Goal: Task Accomplishment & Management: Use online tool/utility

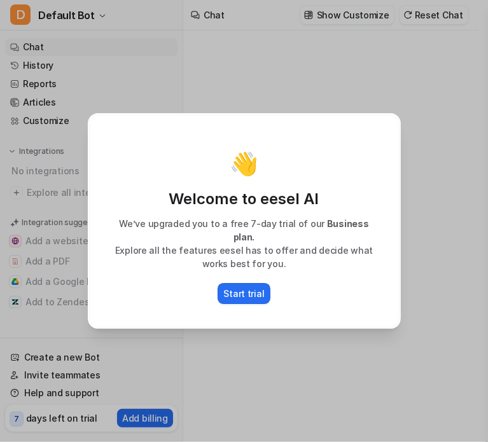
type textarea "**********"
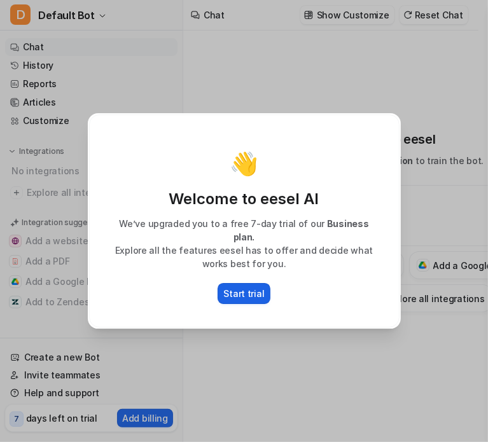
click at [233, 287] on p "Start trial" at bounding box center [244, 293] width 41 height 13
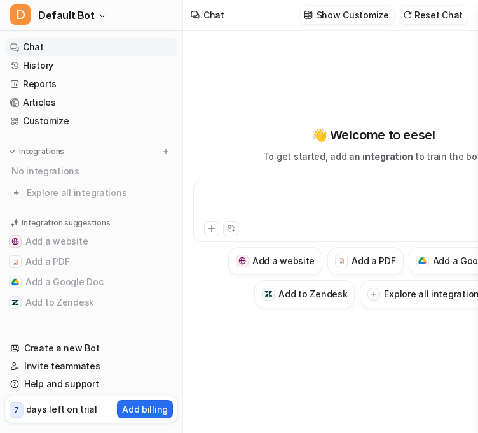
click at [300, 211] on div at bounding box center [374, 203] width 354 height 29
click at [209, 233] on icon at bounding box center [211, 228] width 9 height 9
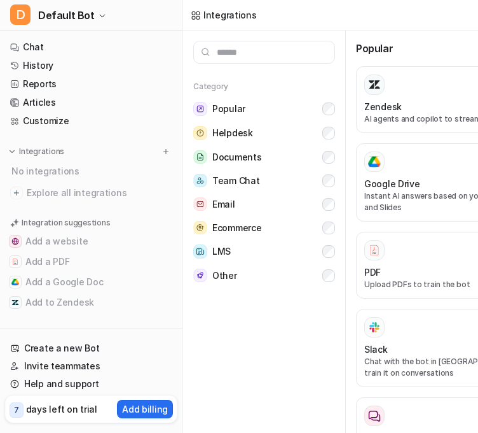
click at [53, 54] on link "Chat" at bounding box center [91, 47] width 172 height 18
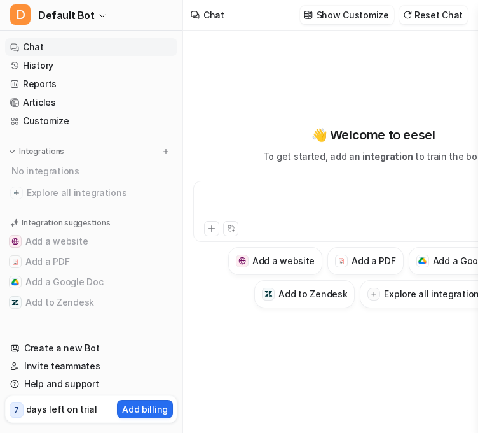
click at [328, 200] on div at bounding box center [374, 203] width 354 height 29
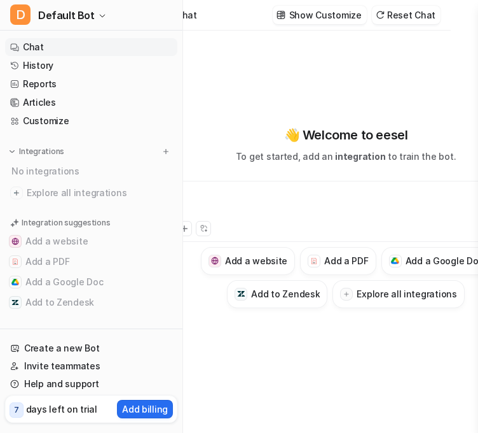
scroll to position [0, 23]
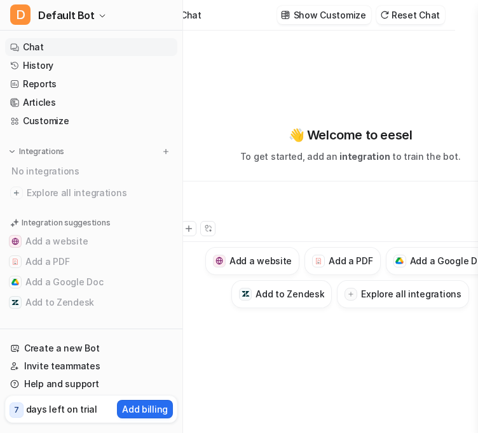
type textarea "**********"
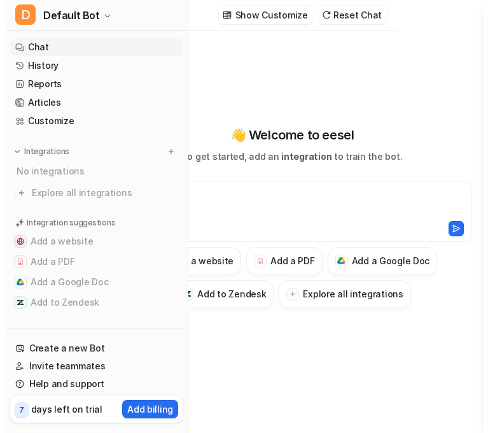
scroll to position [0, 0]
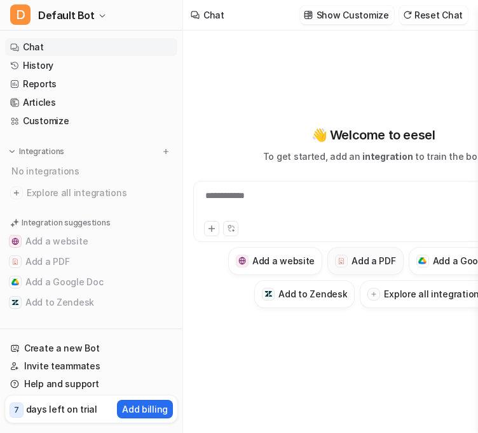
click at [377, 266] on h3 "Add a PDF" at bounding box center [374, 260] width 44 height 13
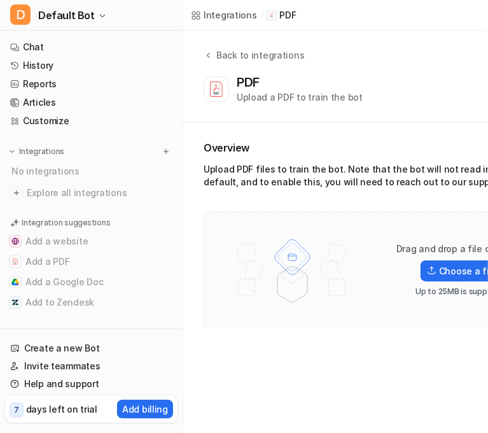
scroll to position [0, 76]
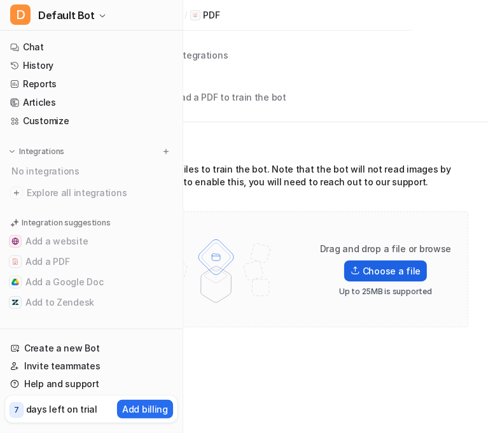
click at [381, 276] on label "Choose a file" at bounding box center [385, 270] width 83 height 21
click at [0, 0] on input "Choose a file" at bounding box center [0, 0] width 0 height 0
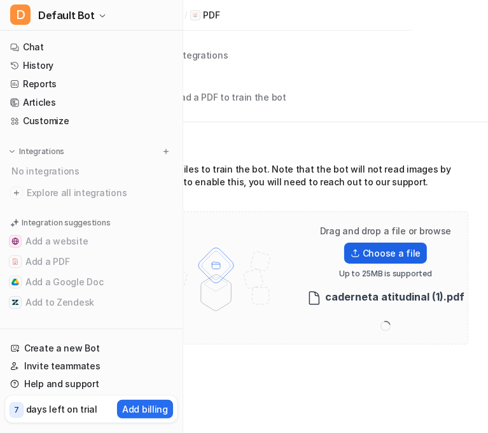
click at [372, 254] on label "Choose a file" at bounding box center [385, 252] width 83 height 21
click at [0, 0] on input "Choose a file" at bounding box center [0, 0] width 0 height 0
